Goal: Transaction & Acquisition: Purchase product/service

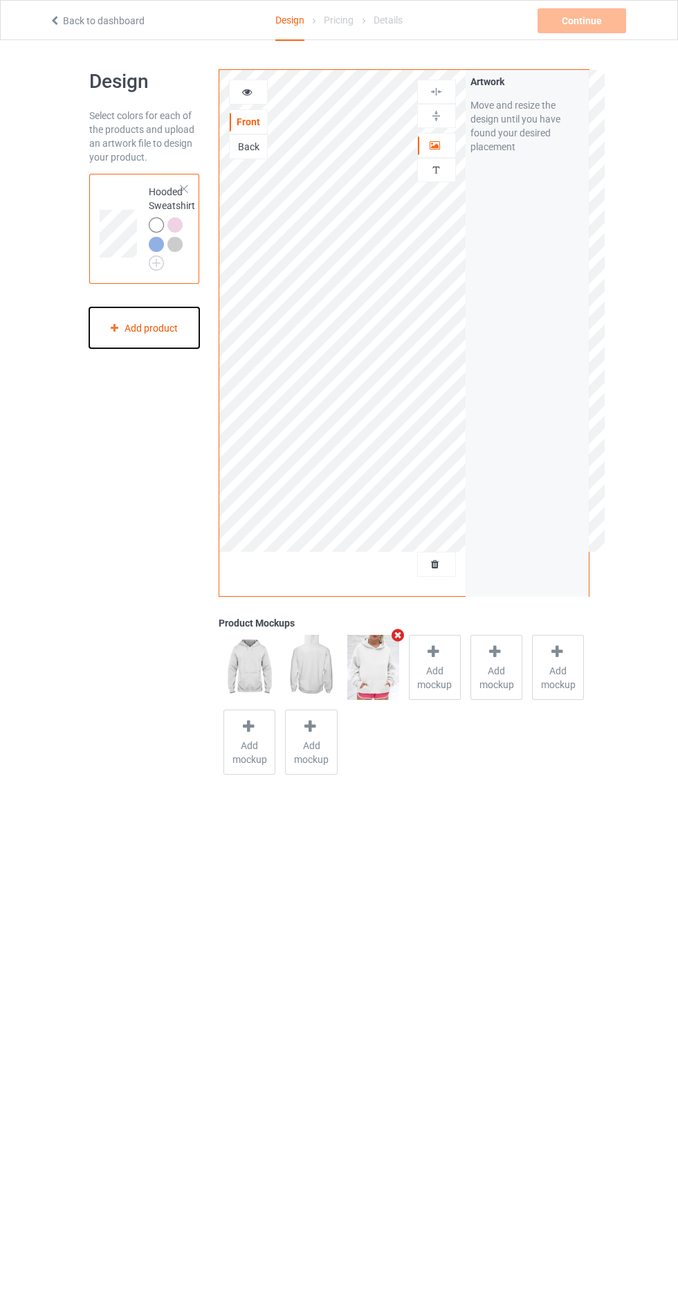
click at [159, 340] on div "Add product" at bounding box center [144, 327] width 111 height 41
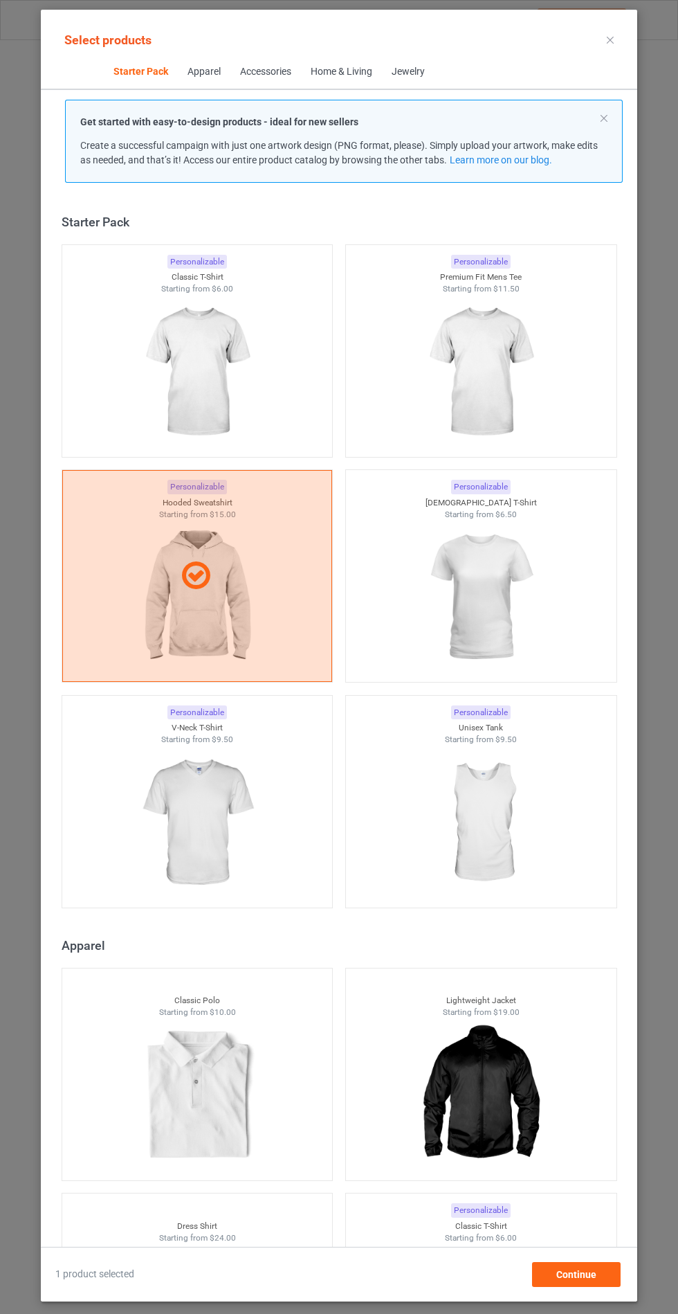
scroll to position [17, 0]
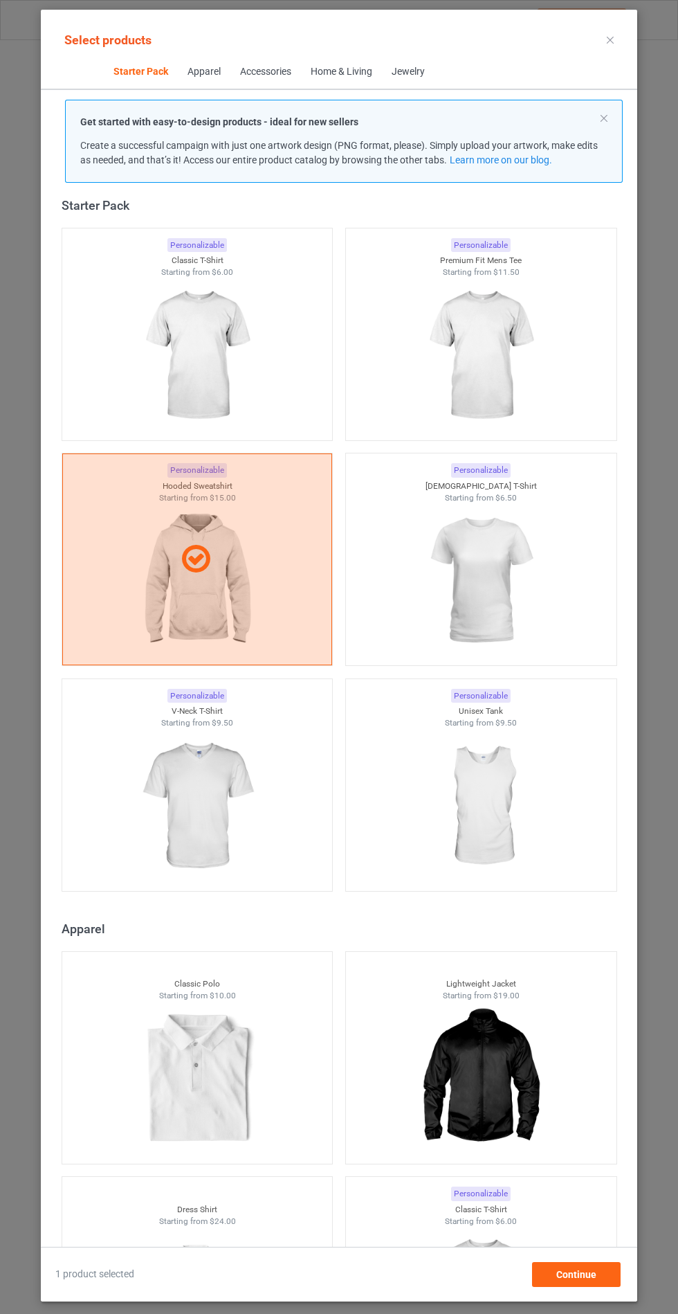
click at [478, 347] on img at bounding box center [481, 355] width 124 height 155
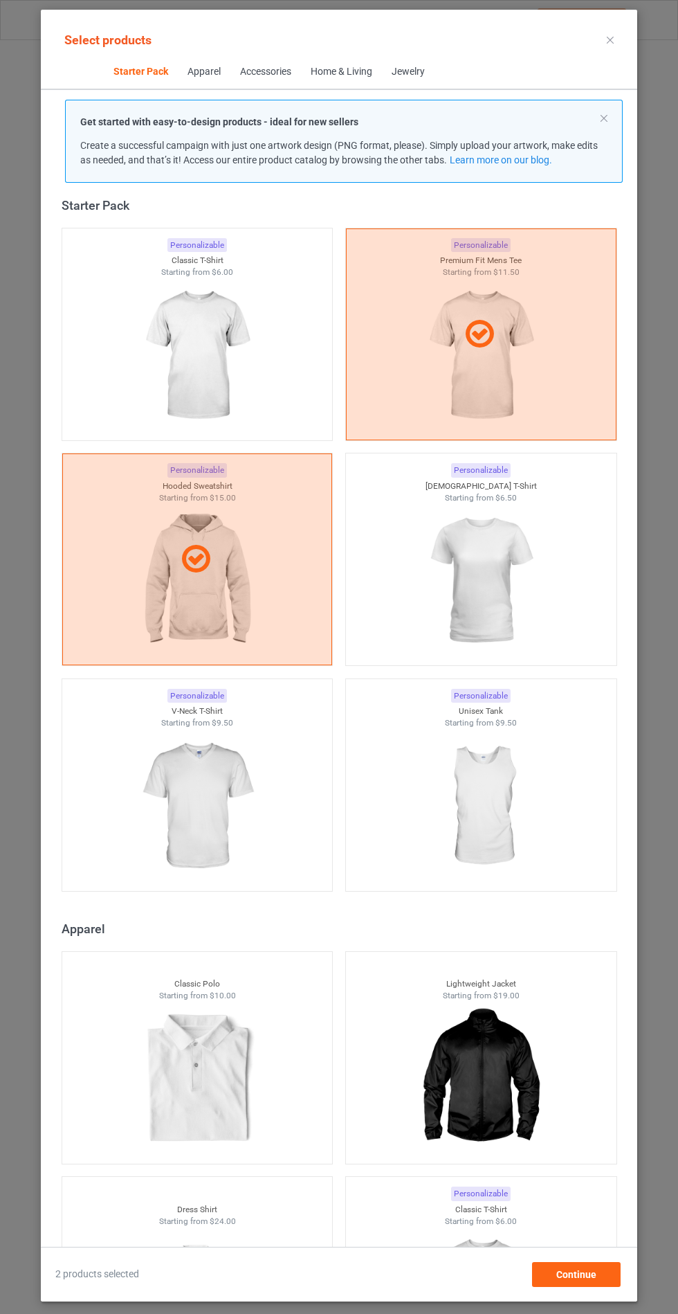
scroll to position [80, 0]
click at [579, 1279] on span "Continue" at bounding box center [577, 1274] width 40 height 11
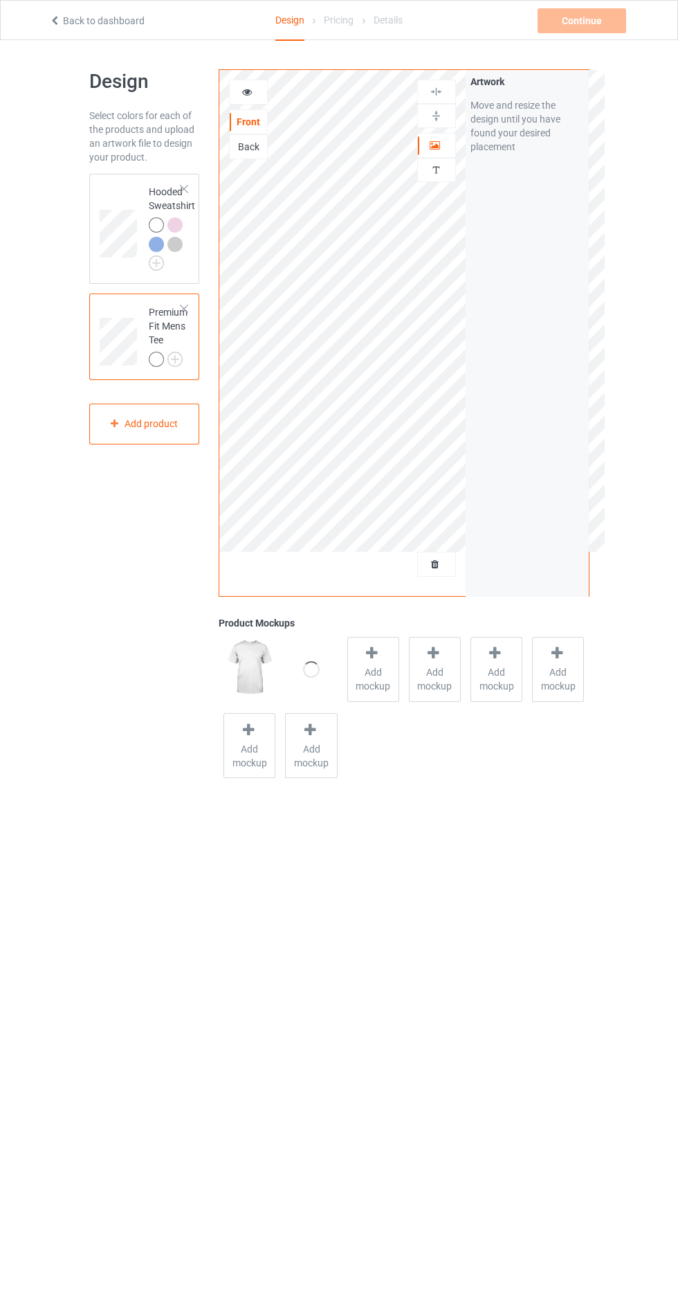
click at [360, 685] on span "Add mockup" at bounding box center [373, 679] width 51 height 28
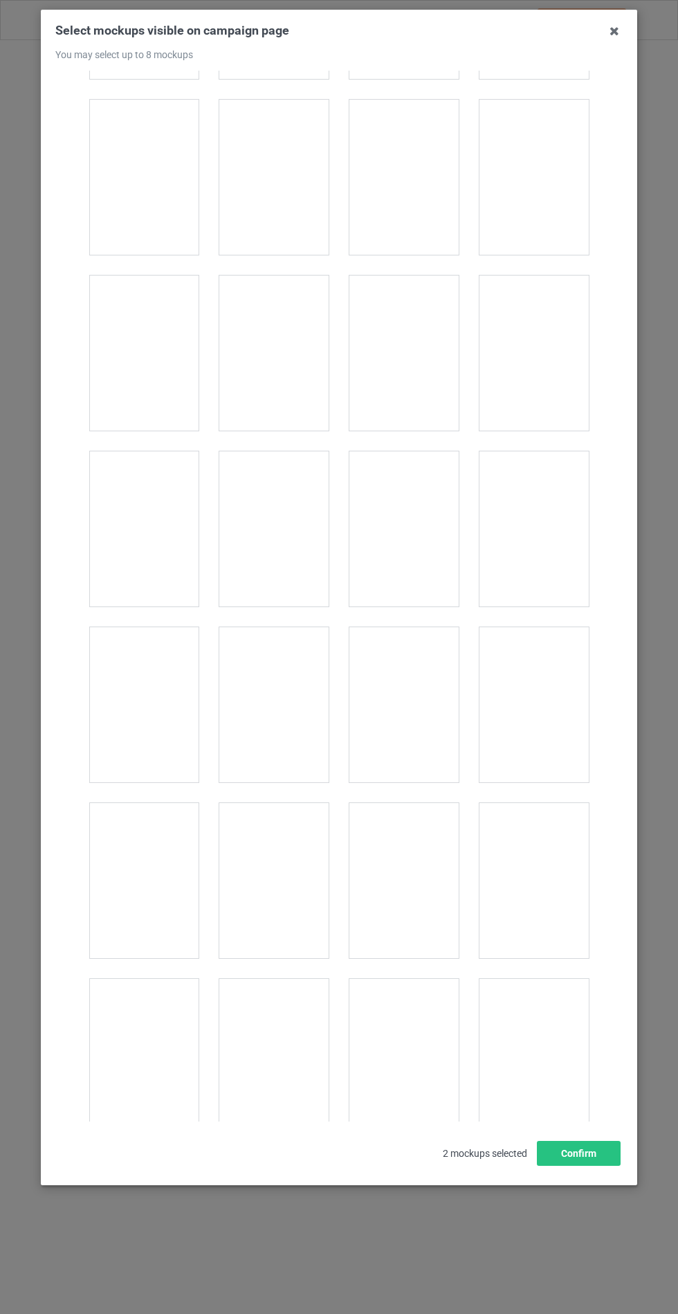
scroll to position [1755, 0]
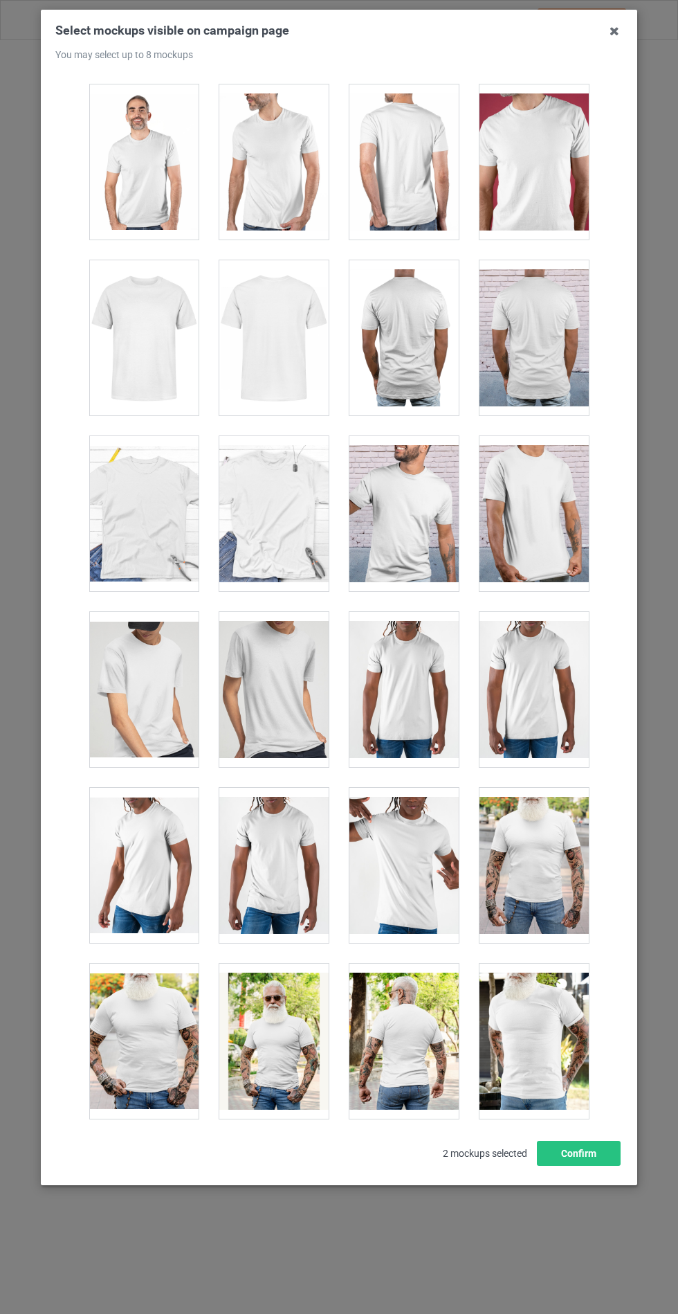
click at [137, 512] on div at bounding box center [143, 513] width 109 height 155
click at [547, 1166] on button "Confirm" at bounding box center [579, 1153] width 84 height 25
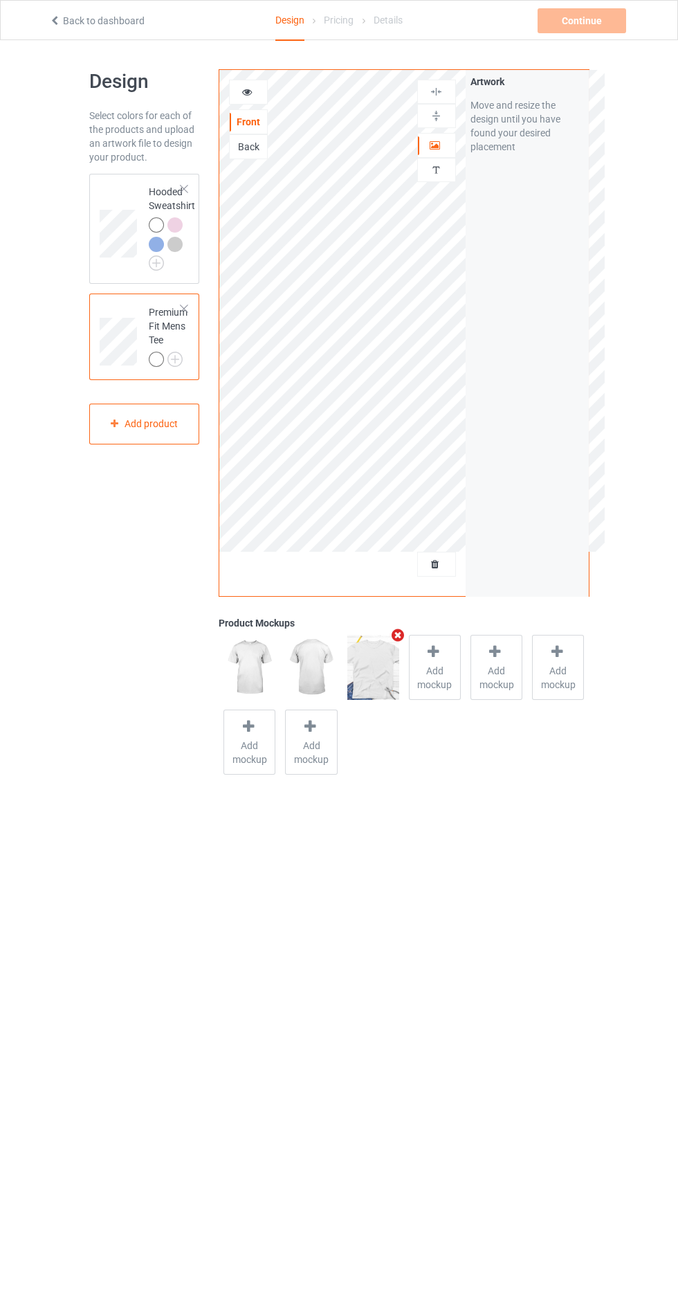
click at [161, 360] on div at bounding box center [156, 359] width 15 height 15
click at [0, 0] on img at bounding box center [0, 0] width 0 height 0
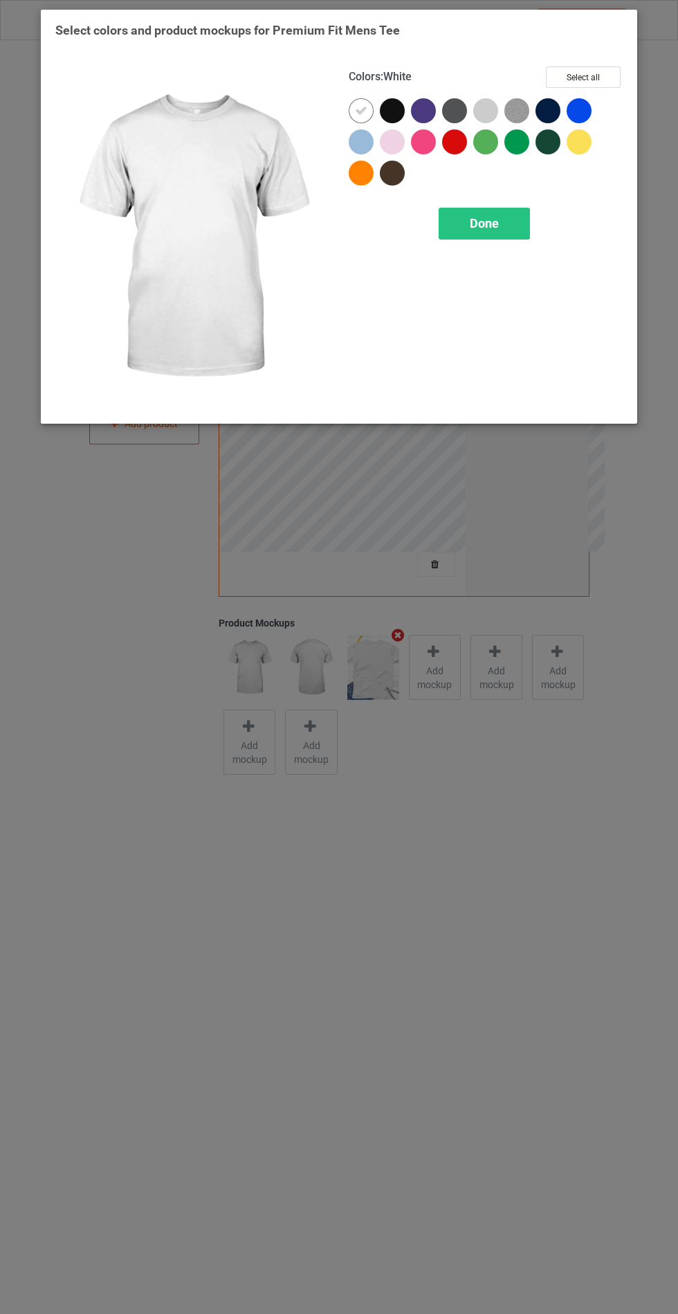
click at [354, 129] on div at bounding box center [364, 144] width 31 height 31
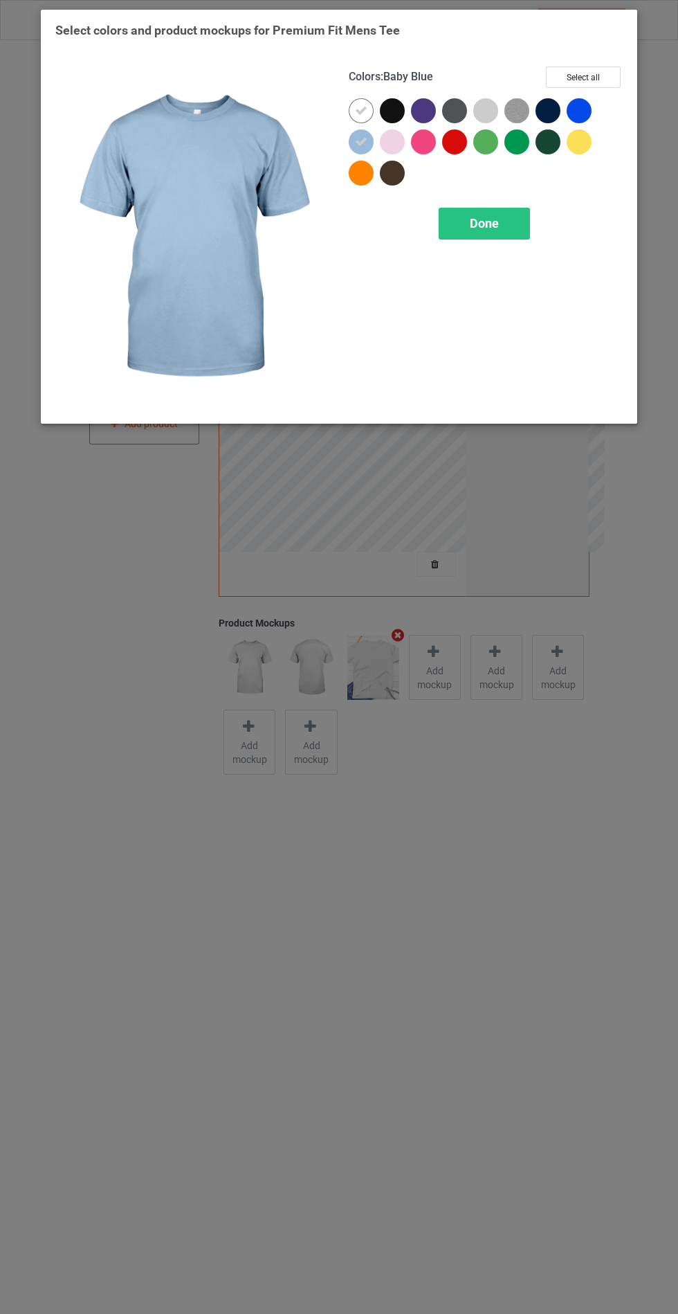
click at [387, 137] on div at bounding box center [392, 141] width 25 height 25
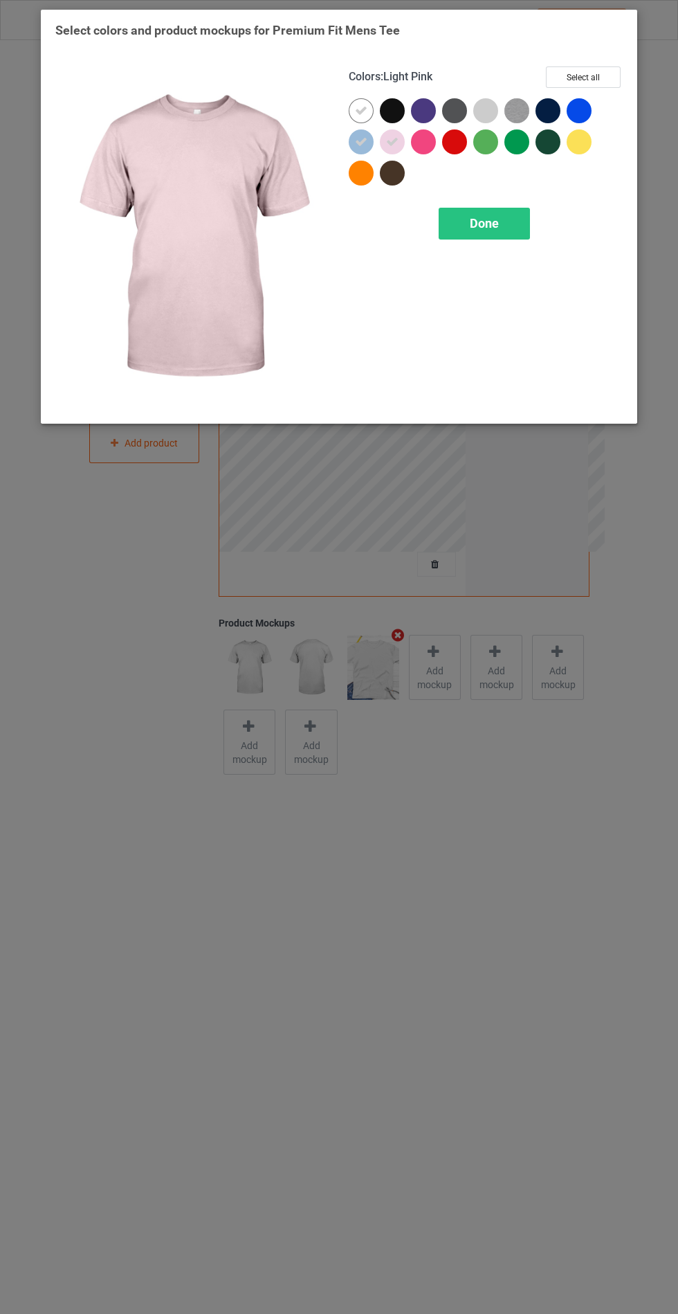
click at [484, 110] on div at bounding box center [486, 110] width 25 height 25
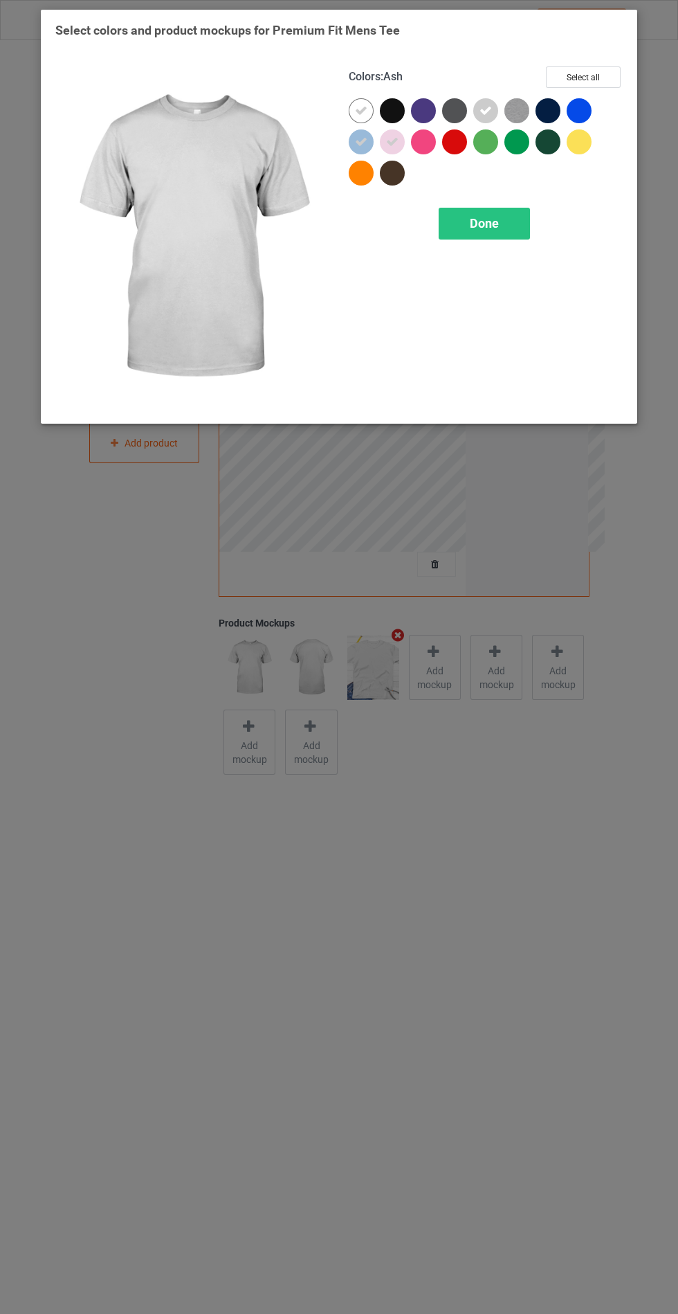
click at [577, 135] on div at bounding box center [579, 141] width 25 height 25
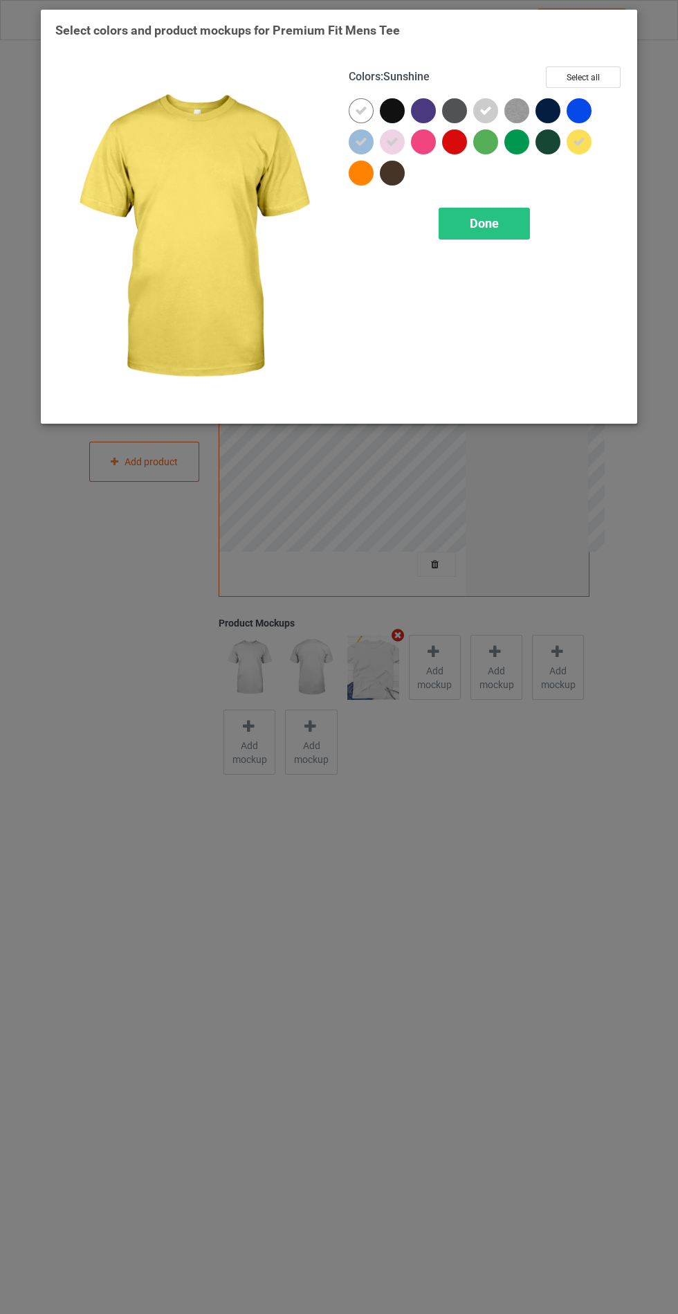
click at [495, 225] on span "Done" at bounding box center [484, 223] width 29 height 15
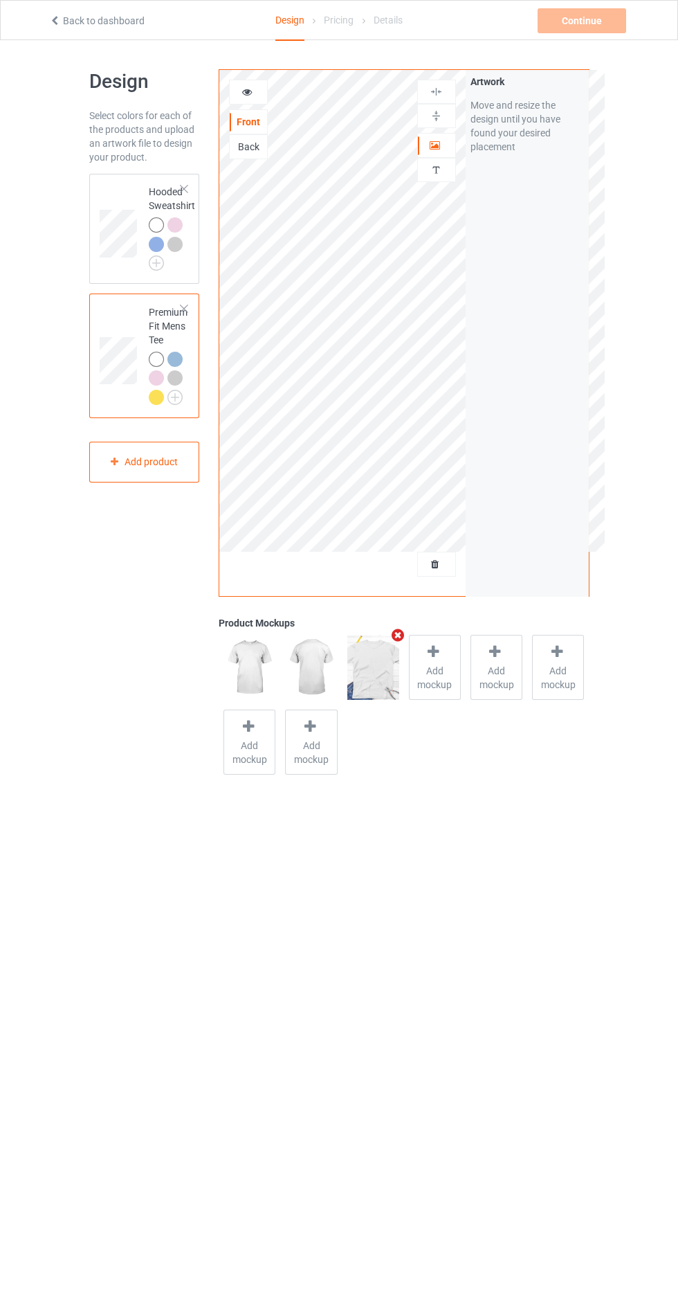
click at [183, 822] on body "Back to dashboard Design Pricing Details Continue Can't create campaign. Design…" at bounding box center [339, 697] width 678 height 1314
click at [242, 86] on icon at bounding box center [248, 90] width 12 height 10
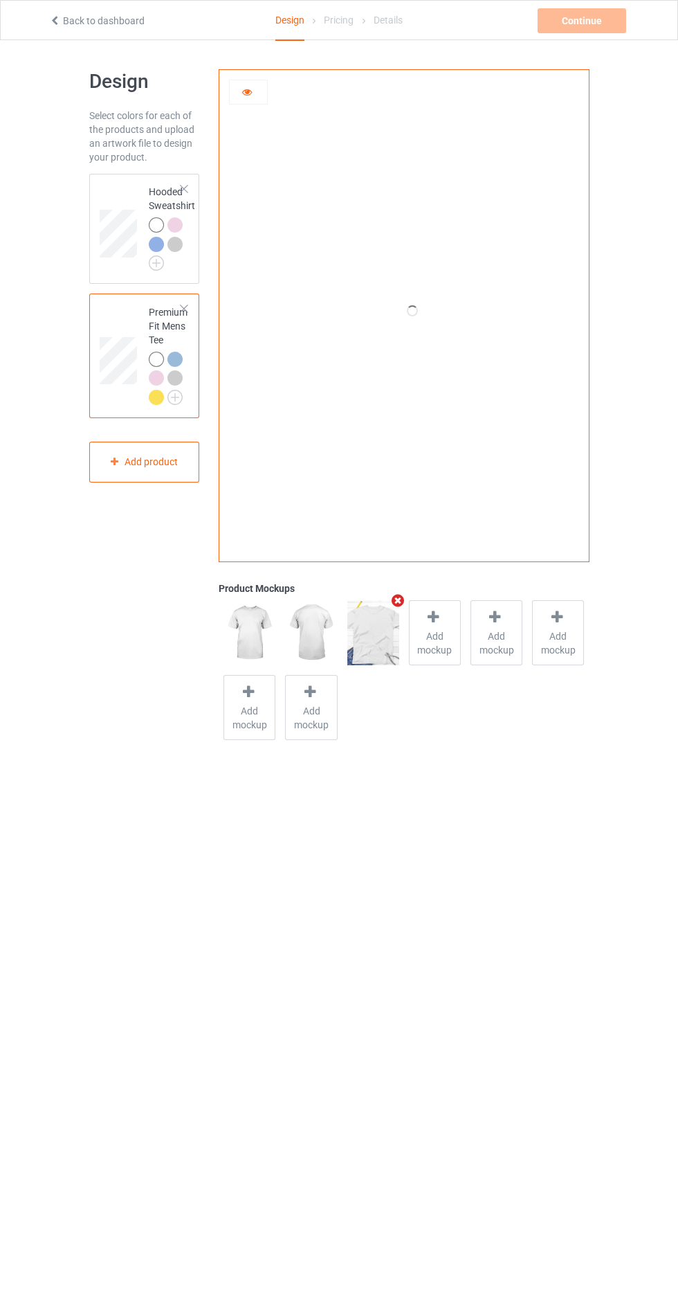
click at [347, 10] on div "Pricing" at bounding box center [339, 20] width 30 height 39
click at [347, 11] on div "Pricing" at bounding box center [339, 20] width 30 height 39
click at [347, 12] on div "Pricing" at bounding box center [339, 20] width 30 height 39
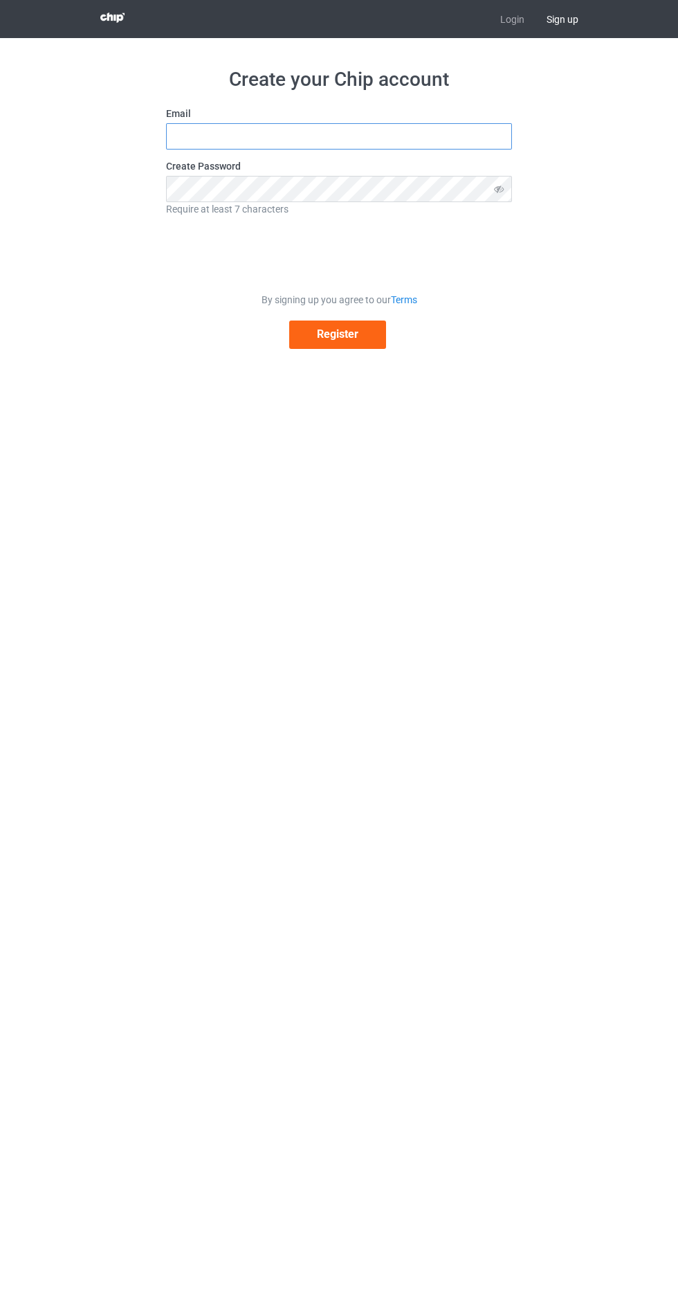
click at [399, 134] on input "text" at bounding box center [339, 136] width 346 height 26
type input "[EMAIL_ADDRESS][DOMAIN_NAME]"
click at [491, 192] on icon at bounding box center [500, 189] width 26 height 26
click at [352, 343] on button "Register" at bounding box center [337, 335] width 97 height 28
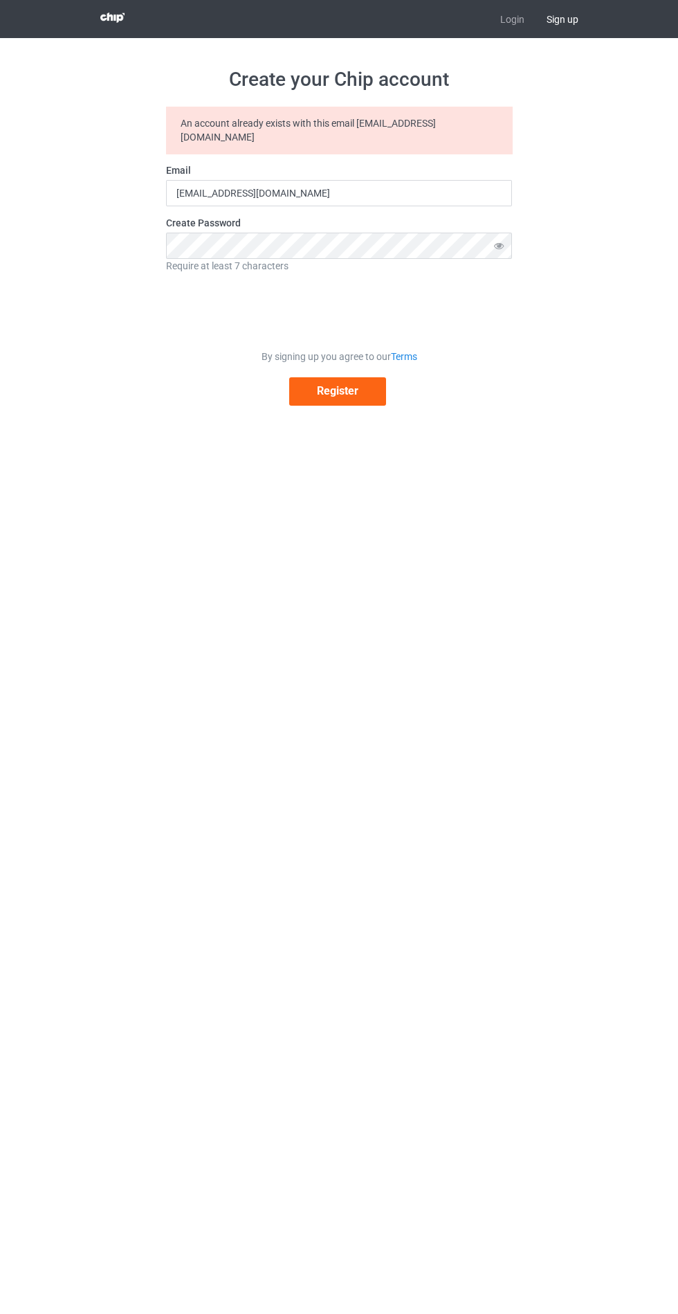
click at [559, 23] on span "Sign up" at bounding box center [563, 19] width 54 height 38
click at [509, 32] on link "Login" at bounding box center [512, 19] width 46 height 38
